Goal: Navigation & Orientation: Find specific page/section

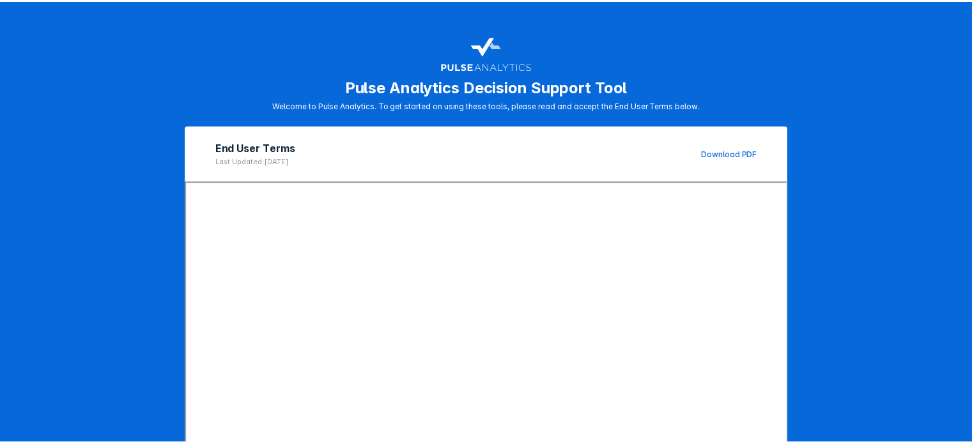
scroll to position [162, 0]
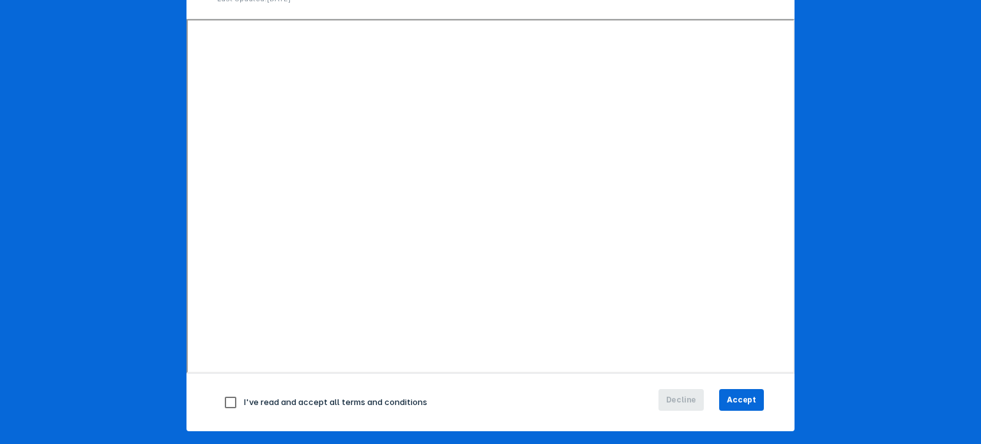
click at [222, 398] on input "checkbox" at bounding box center [230, 402] width 27 height 27
checkbox input "true"
click at [731, 402] on span "Accept" at bounding box center [741, 399] width 29 height 11
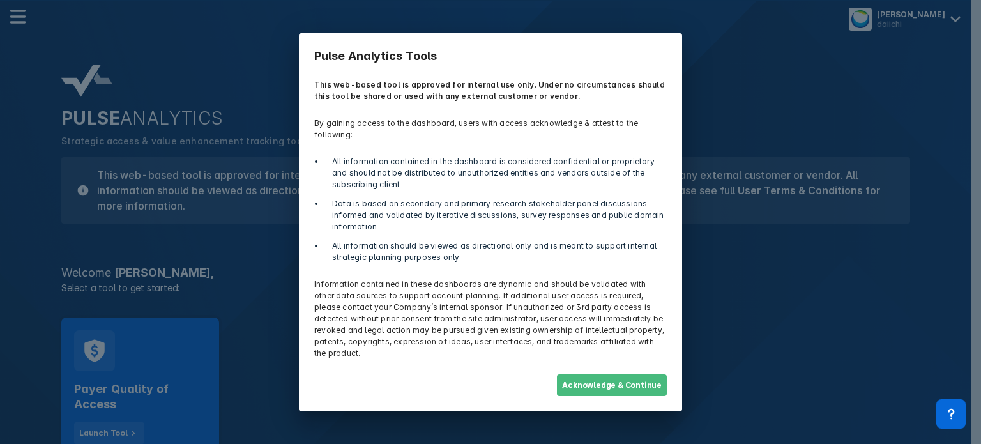
click at [629, 374] on button "Acknowledge & Continue" at bounding box center [612, 385] width 110 height 22
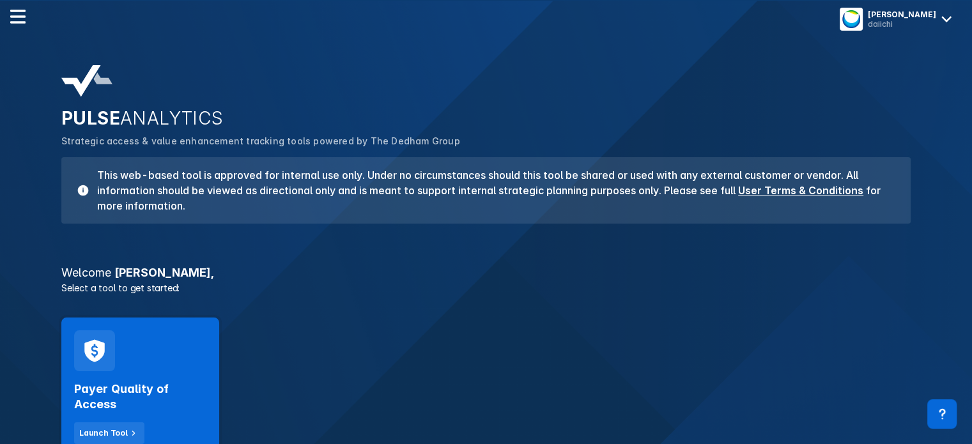
drag, startPoint x: 165, startPoint y: 2, endPoint x: 417, endPoint y: 293, distance: 385.0
click at [417, 293] on p "Select a tool to get started:" at bounding box center [486, 287] width 864 height 13
